Goal: Use online tool/utility: Utilize a website feature to perform a specific function

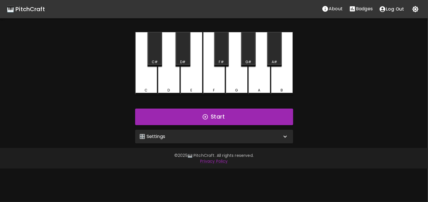
click at [185, 144] on div "🎛️ Settings Level 11 | C, D, E, F, G, A, B, F#, C#, G#, D#, A# 21 Level Mode Se…" at bounding box center [214, 137] width 162 height 18
click at [177, 139] on div "🎛️ Settings" at bounding box center [211, 136] width 142 height 7
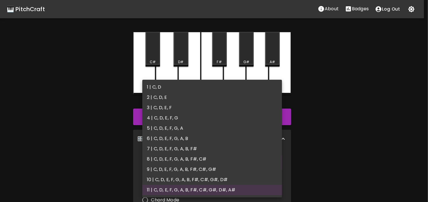
click at [197, 160] on body "🎹 PitchCraft About Badges Log Out C C# D D# E F F# G G# A A# B Start 🎛️ Setting…" at bounding box center [214, 173] width 428 height 346
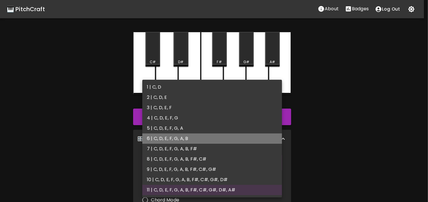
click at [209, 139] on li "6 | C, D, E, F, G, A, B" at bounding box center [212, 139] width 140 height 10
type input "11"
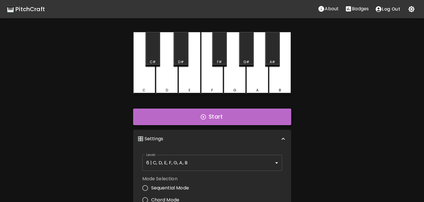
click at [249, 115] on button "Start" at bounding box center [212, 117] width 158 height 17
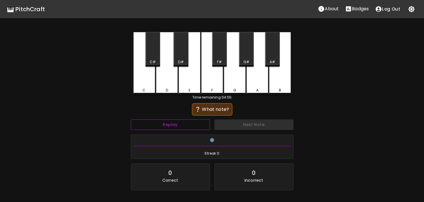
drag, startPoint x: 177, startPoint y: 130, endPoint x: 179, endPoint y: 125, distance: 5.3
click at [179, 125] on div "Replay" at bounding box center [170, 124] width 84 height 15
click at [179, 125] on button "Replay" at bounding box center [170, 125] width 79 height 11
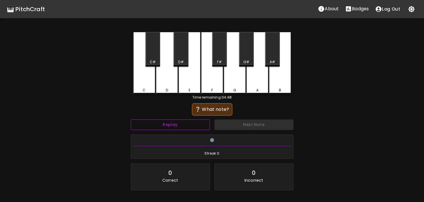
click at [179, 125] on button "Replay" at bounding box center [170, 125] width 79 height 11
click at [184, 122] on button "Replay" at bounding box center [170, 125] width 79 height 11
click at [374, 32] on div "🎹 PitchCraft About Badges Log Out C C# D D# E F F# G G# A A# B Time remaining: …" at bounding box center [212, 113] width 424 height 227
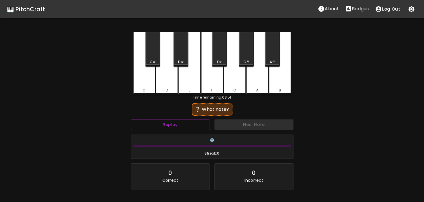
click at [82, 21] on div "🎹 PitchCraft About Badges Log Out C C# D D# E F F# G G# A A# B Time remaining: …" at bounding box center [212, 113] width 424 height 227
